Goal: Task Accomplishment & Management: Manage account settings

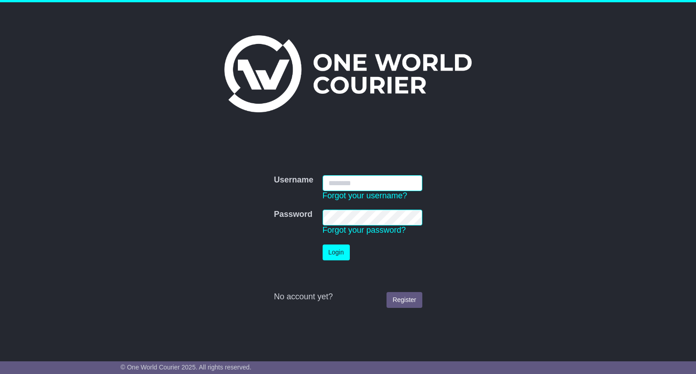
type input "********"
click at [323, 245] on button "Login" at bounding box center [336, 253] width 27 height 16
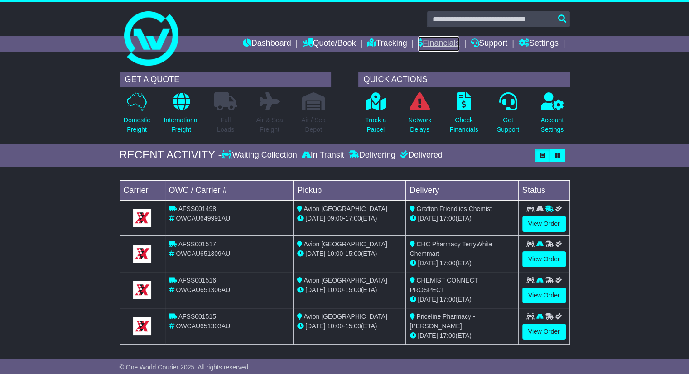
click at [427, 42] on link "Financials" at bounding box center [438, 43] width 41 height 15
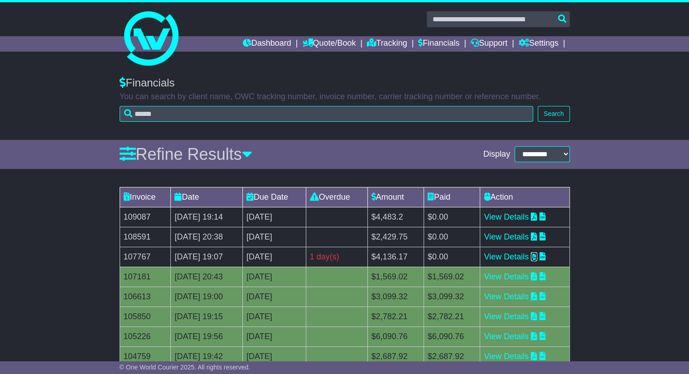
click at [538, 254] on icon at bounding box center [534, 256] width 6 height 8
click at [538, 233] on icon at bounding box center [534, 237] width 6 height 8
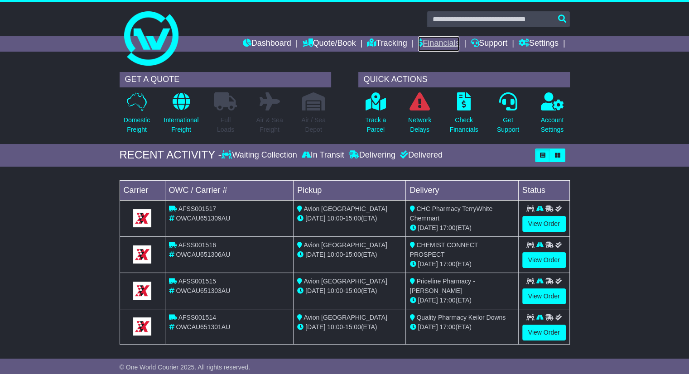
click at [422, 41] on link "Financials" at bounding box center [438, 43] width 41 height 15
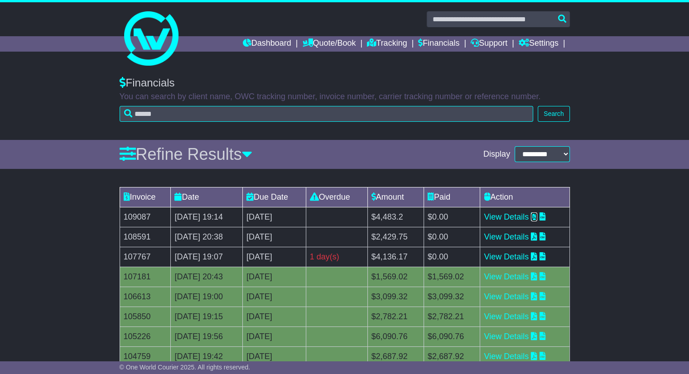
click at [538, 215] on icon at bounding box center [534, 217] width 6 height 8
click at [538, 216] on icon at bounding box center [534, 217] width 6 height 8
